Goal: Check status: Check status

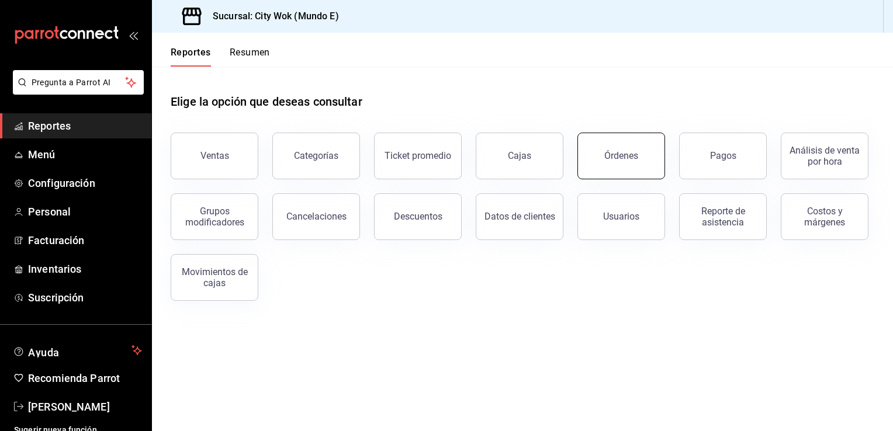
click at [605, 162] on button "Órdenes" at bounding box center [621, 156] width 88 height 47
